Goal: Information Seeking & Learning: Learn about a topic

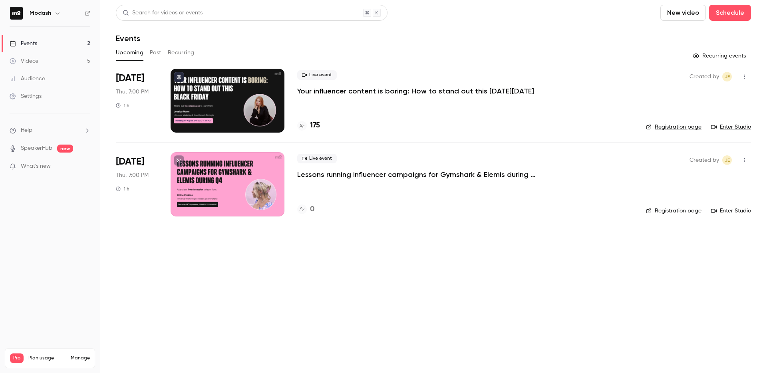
click at [302, 127] on icon at bounding box center [302, 125] width 5 height 5
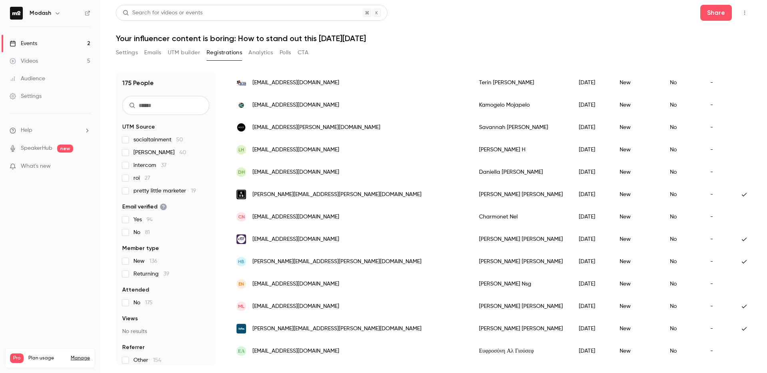
scroll to position [100, 0]
click at [95, 207] on nav "Modash Events 2 Videos 5 Audience Settings Help SpeakerHub new What's new Pro P…" at bounding box center [50, 186] width 100 height 373
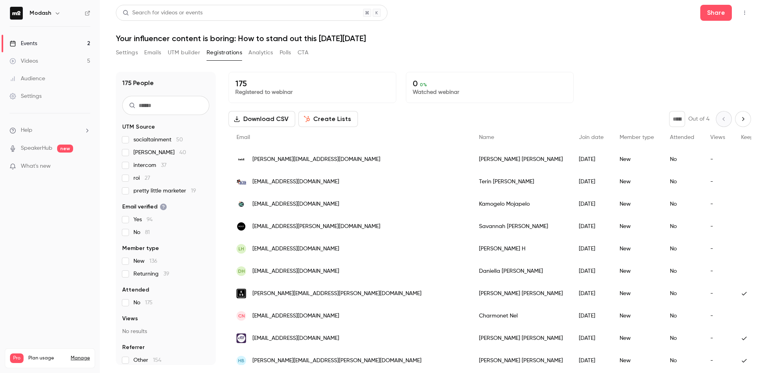
click at [22, 37] on link "Events 2" at bounding box center [50, 44] width 100 height 18
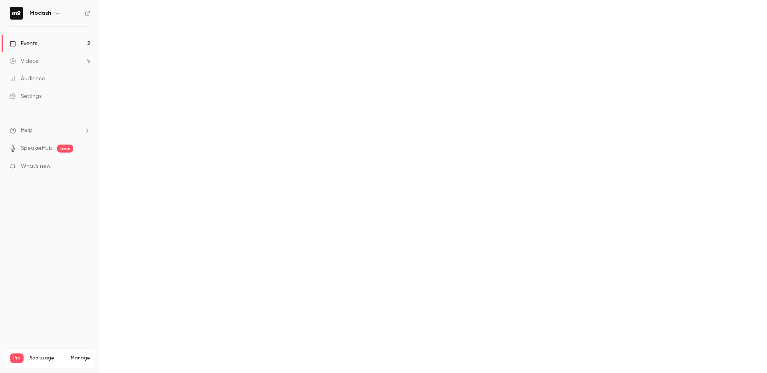
click at [22, 37] on link "Events 2" at bounding box center [50, 44] width 100 height 18
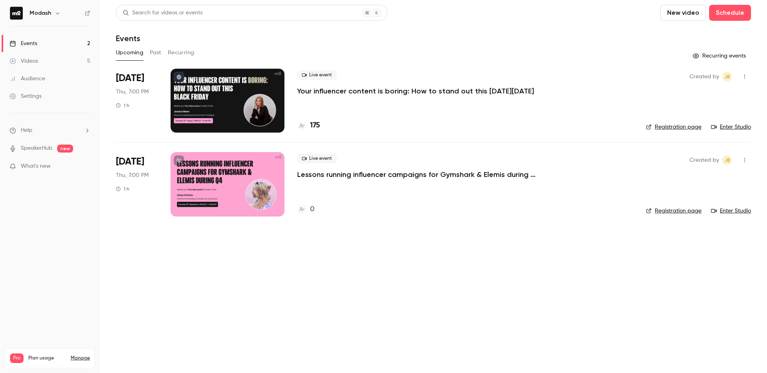
click at [159, 53] on button "Past" at bounding box center [156, 52] width 12 height 13
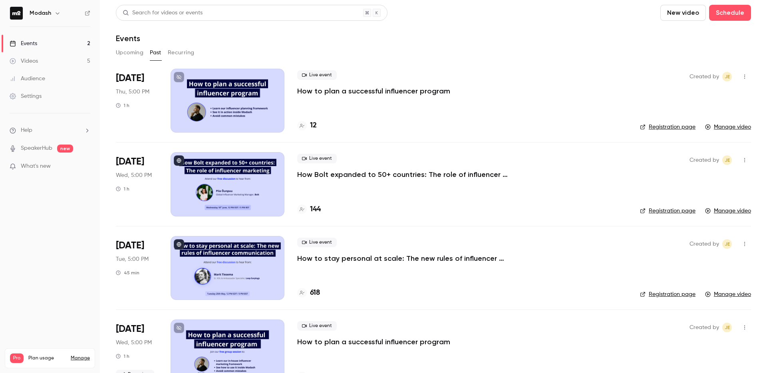
click at [409, 258] on p "How to stay personal at scale: The new rules of influencer communication" at bounding box center [417, 259] width 240 height 10
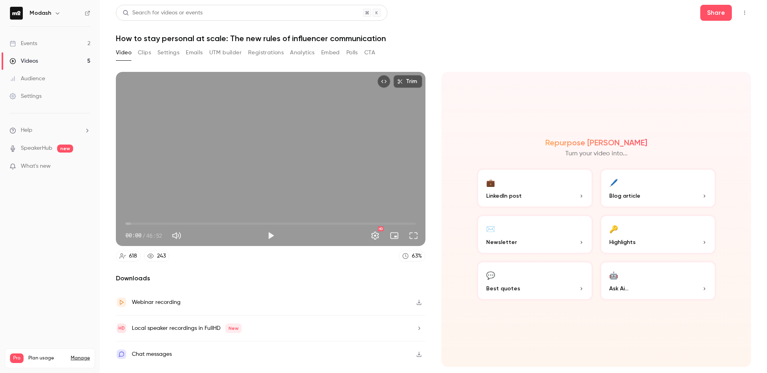
click at [150, 54] on button "Clips" at bounding box center [144, 52] width 13 height 13
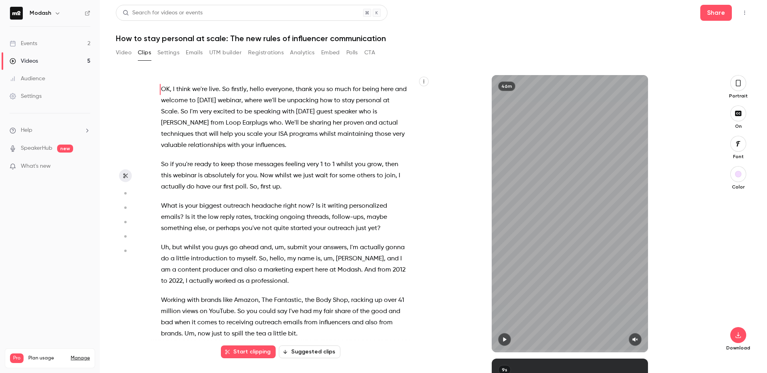
click at [218, 54] on button "UTM builder" at bounding box center [225, 52] width 32 height 13
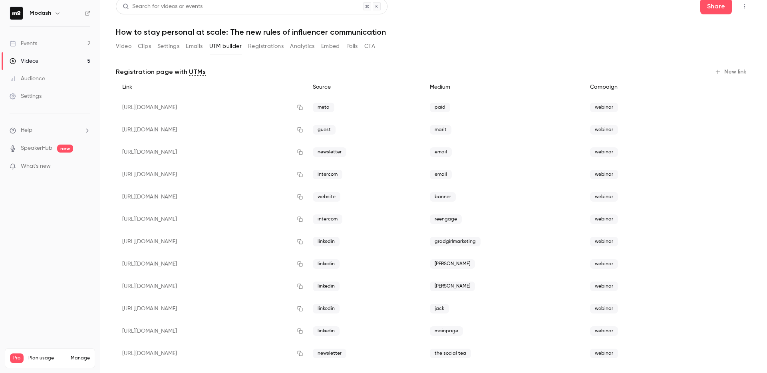
scroll to position [11, 0]
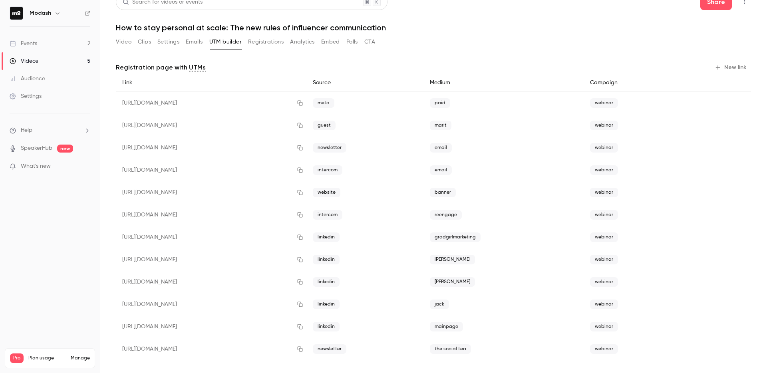
click at [275, 39] on button "Registrations" at bounding box center [266, 42] width 36 height 13
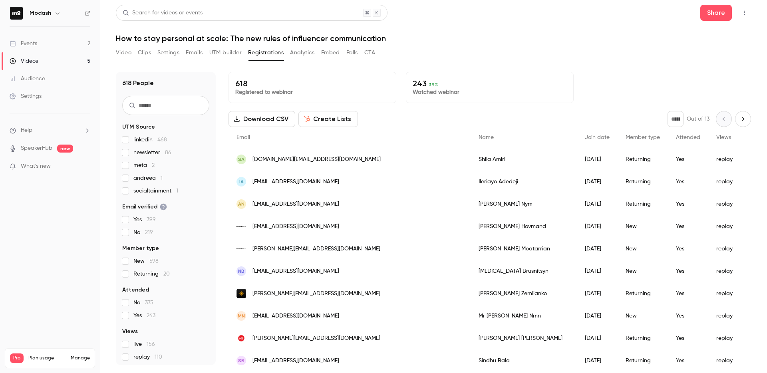
click at [143, 139] on span "linkedin 468" at bounding box center [150, 140] width 34 height 8
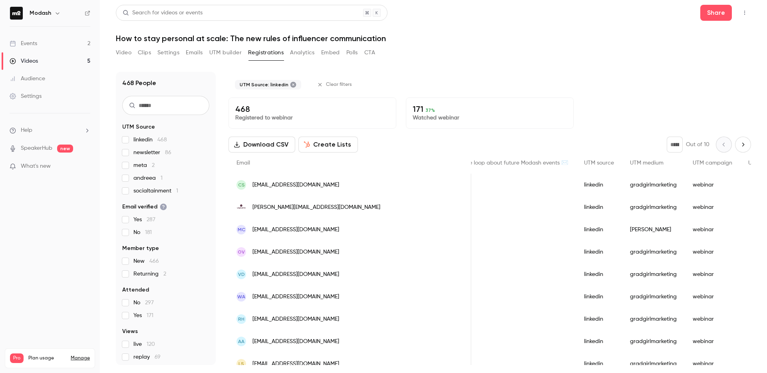
click at [47, 41] on link "Events 2" at bounding box center [50, 44] width 100 height 18
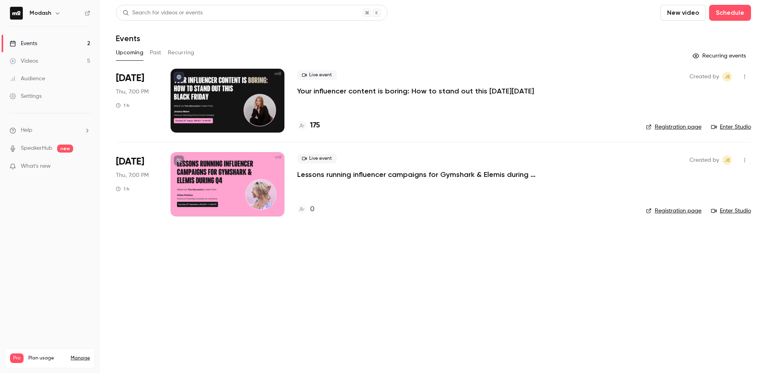
click at [49, 40] on link "Events 2" at bounding box center [50, 44] width 100 height 18
click at [151, 54] on button "Past" at bounding box center [156, 52] width 12 height 13
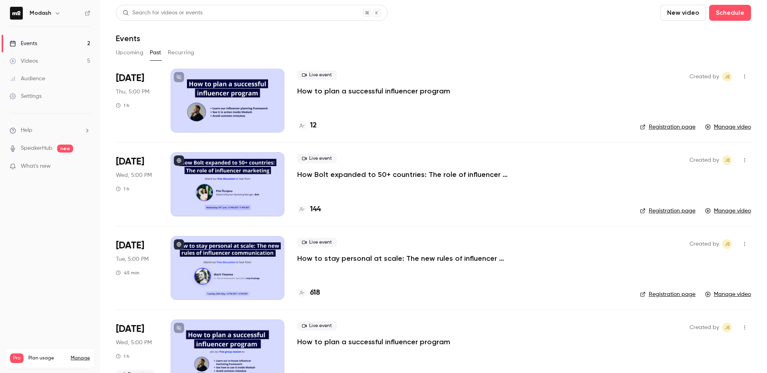
click at [362, 258] on p "How to stay personal at scale: The new rules of influencer communication" at bounding box center [417, 259] width 240 height 10
